Goal: Task Accomplishment & Management: Complete application form

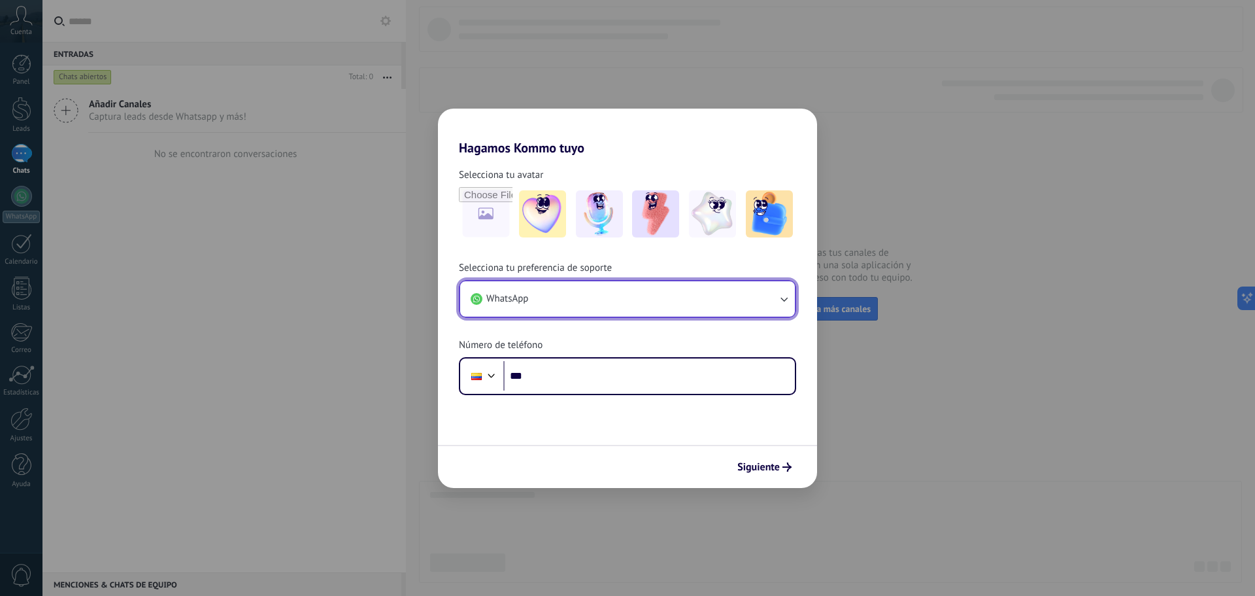
click at [570, 289] on button "WhatsApp" at bounding box center [627, 298] width 335 height 35
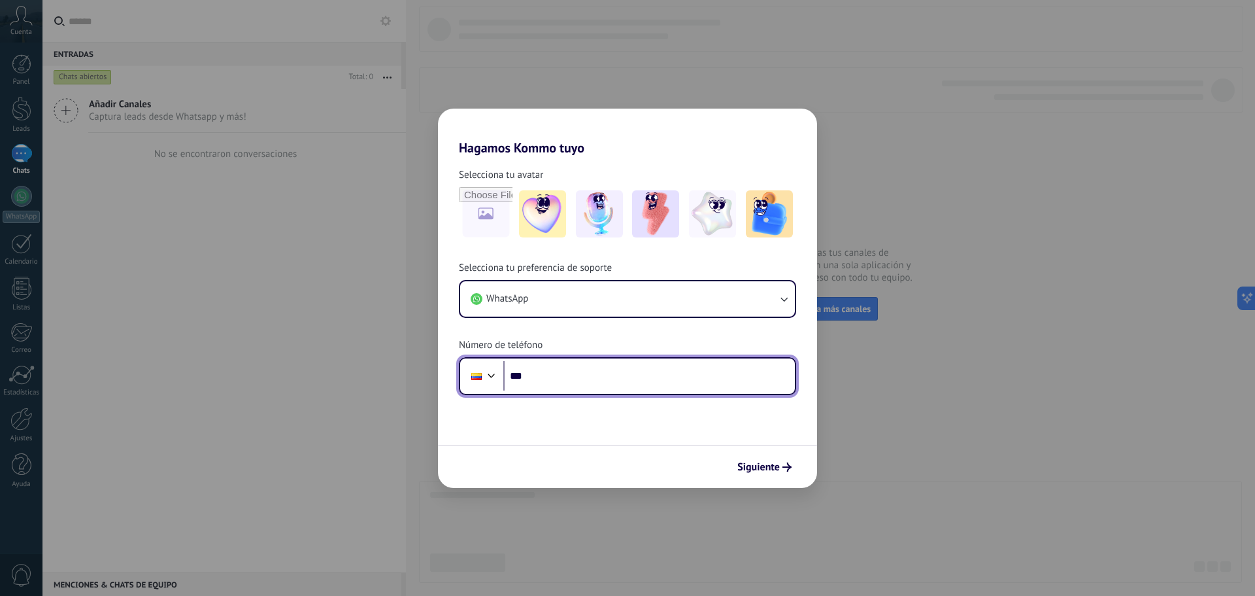
click at [583, 377] on input "***" at bounding box center [649, 376] width 292 height 30
type input "**********"
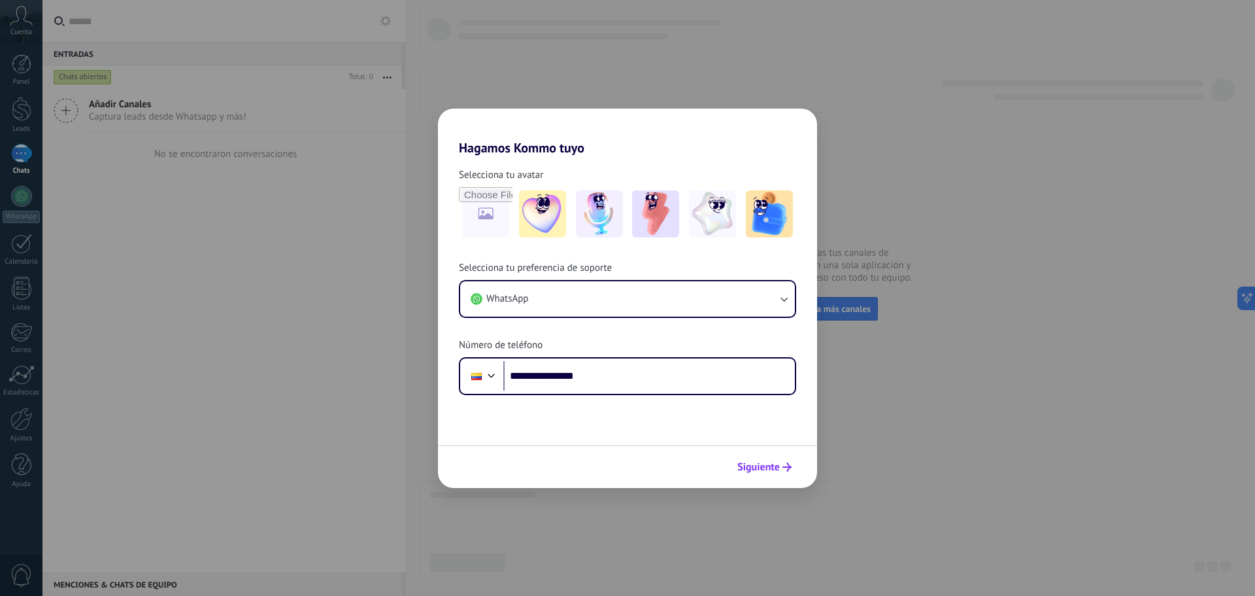
click at [761, 462] on span "Siguiente" at bounding box center [758, 466] width 42 height 9
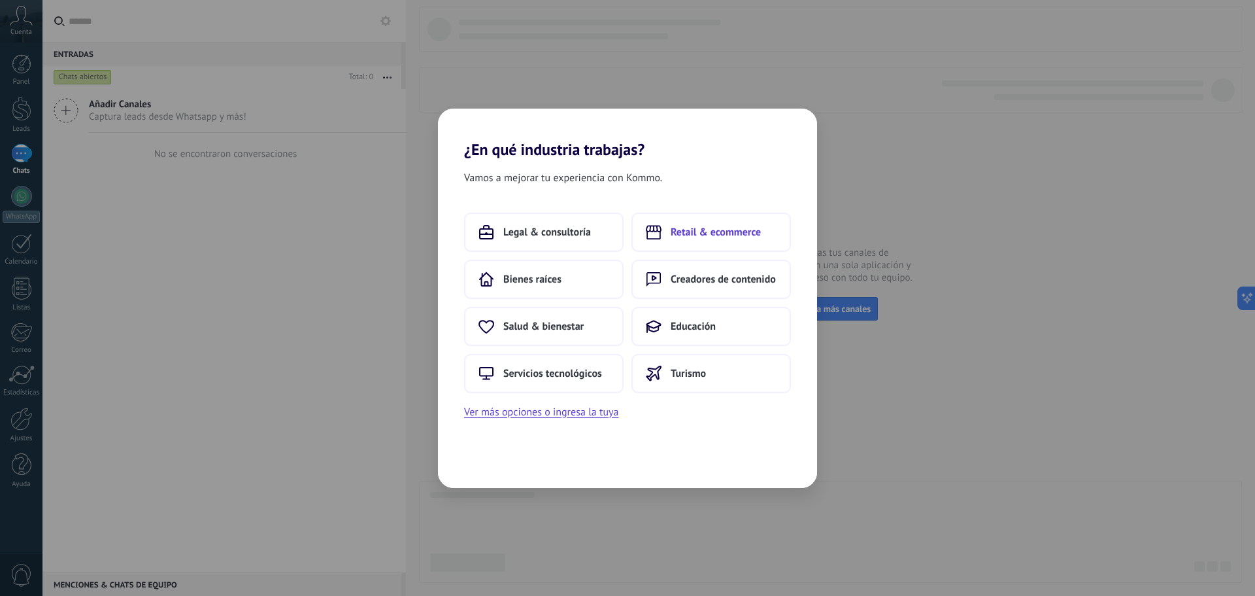
click at [696, 237] on span "Retail & ecommerce" at bounding box center [716, 232] width 90 height 13
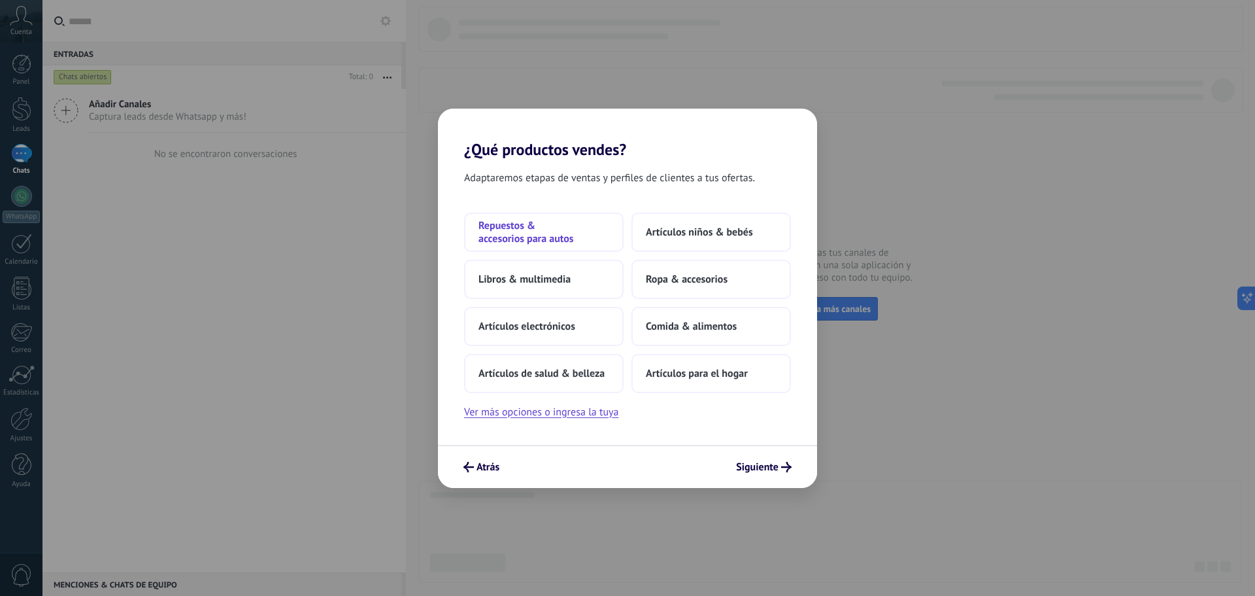
click at [546, 237] on span "Repuestos & accesorios para autos" at bounding box center [544, 232] width 131 height 26
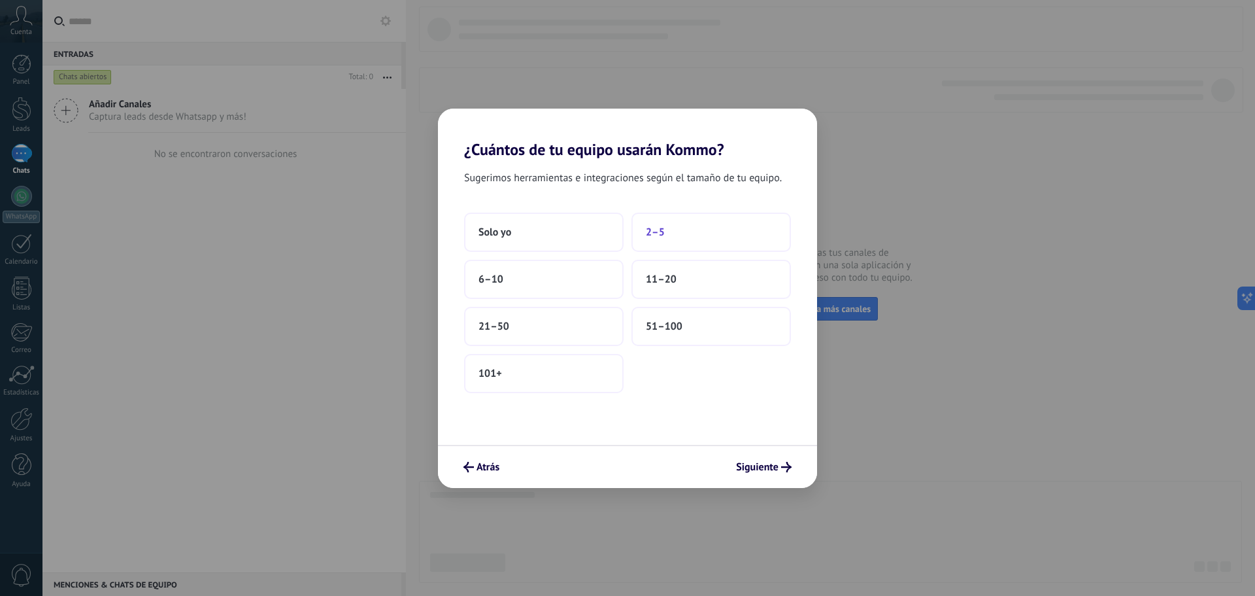
click at [709, 229] on button "2–5" at bounding box center [712, 231] width 160 height 39
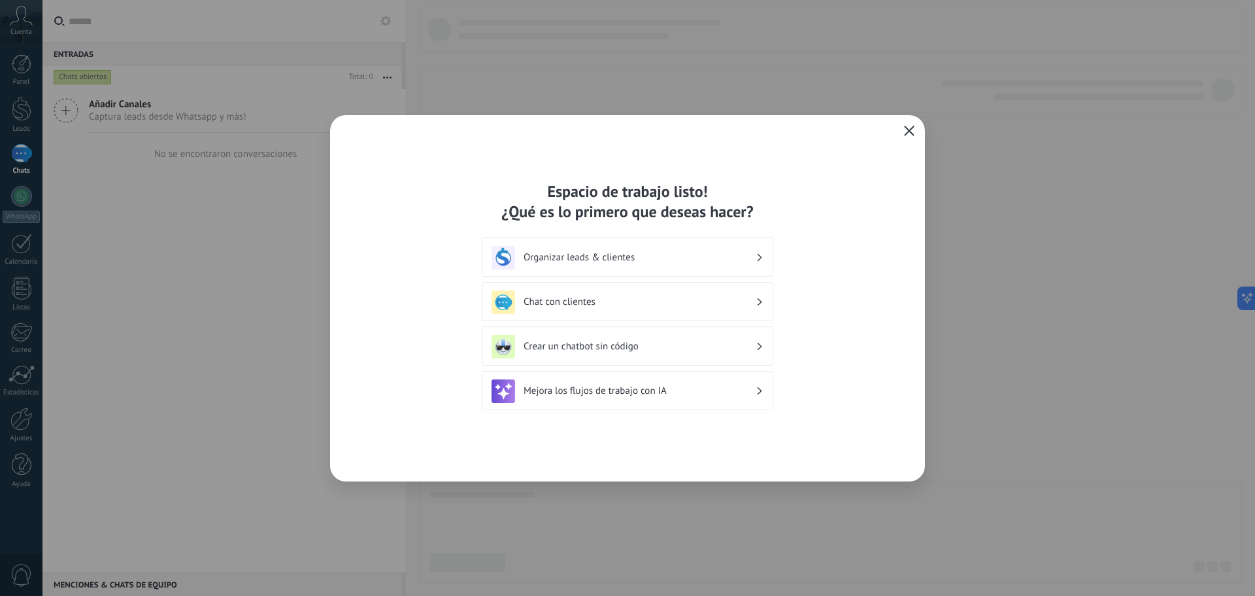
click at [682, 256] on h3 "Organizar leads & clientes" at bounding box center [640, 257] width 232 height 12
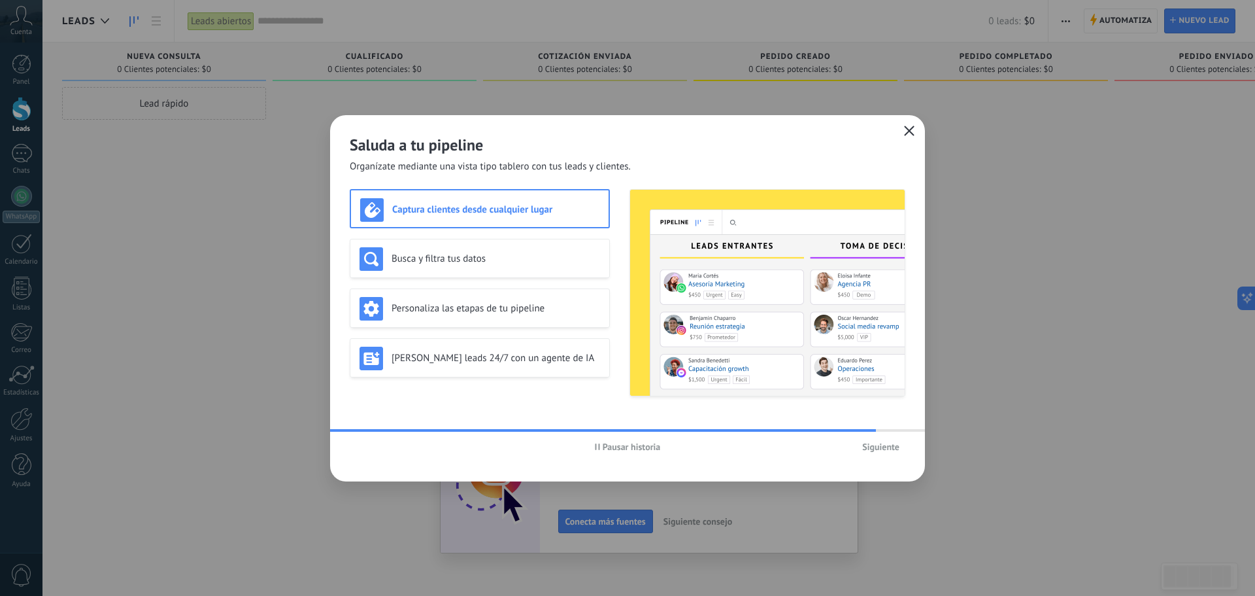
click at [884, 449] on span "Siguiente" at bounding box center [880, 446] width 37 height 9
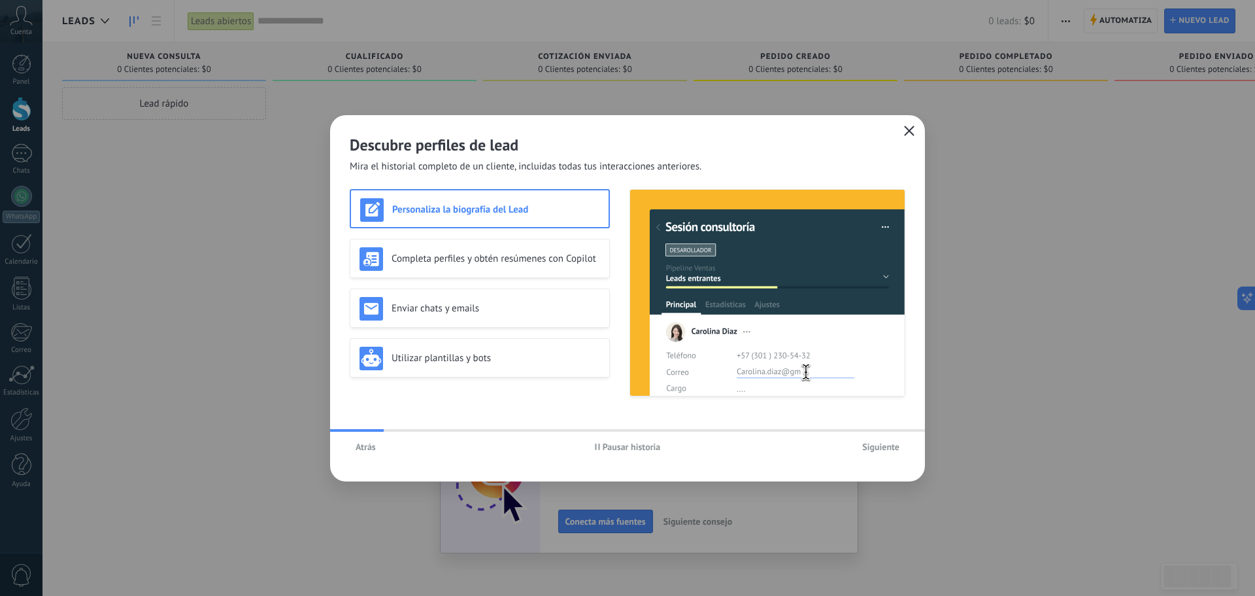
click at [884, 449] on span "Siguiente" at bounding box center [880, 446] width 37 height 9
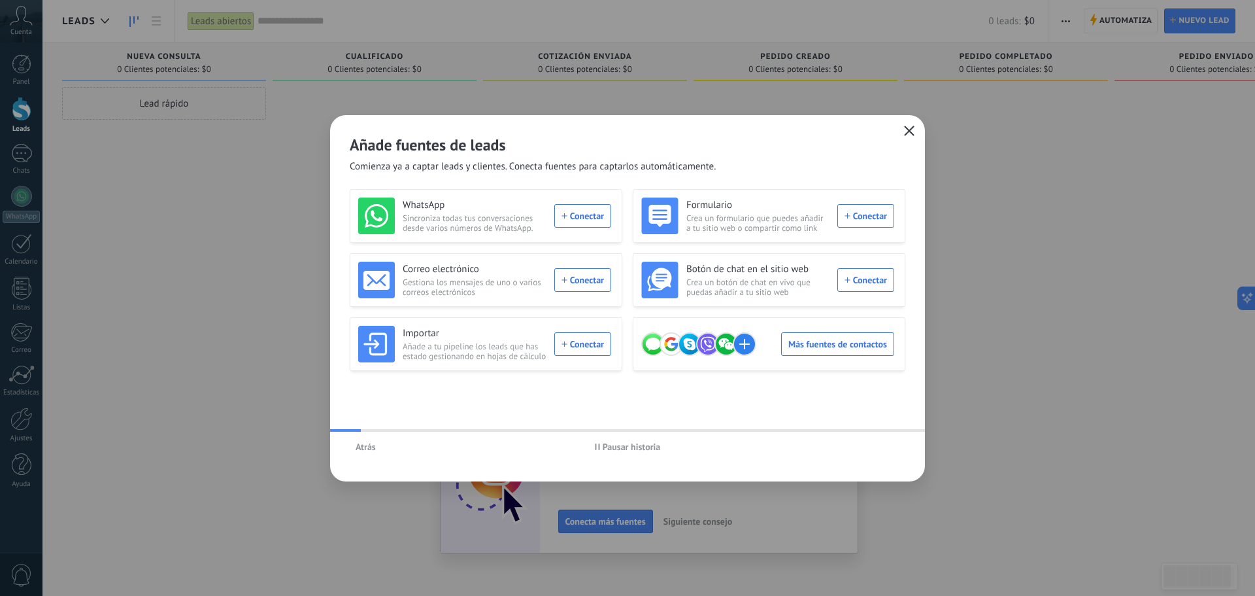
click at [884, 449] on div "Atrás Pausar historia" at bounding box center [627, 446] width 595 height 30
